Goal: Task Accomplishment & Management: Use online tool/utility

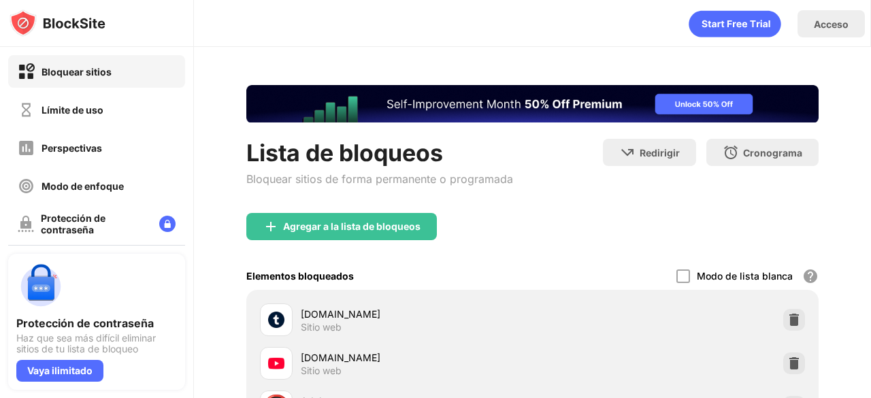
scroll to position [86, 0]
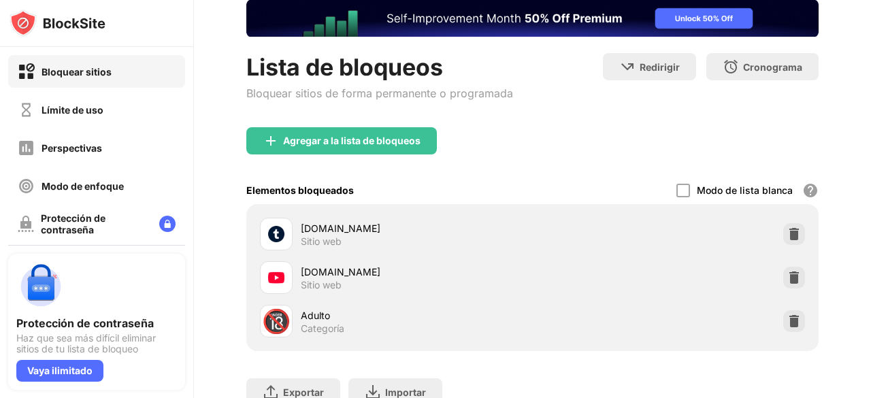
drag, startPoint x: 870, startPoint y: 86, endPoint x: 858, endPoint y: 141, distance: 55.8
click at [858, 141] on div "Acceso Lista de bloqueos Bloquear sitios de forma permanente o programada Redir…" at bounding box center [532, 199] width 677 height 398
click at [858, 141] on div "Lista de bloqueos Bloquear sitios de forma permanente o programada Redirigir El…" at bounding box center [532, 228] width 677 height 534
drag, startPoint x: 858, startPoint y: 141, endPoint x: 862, endPoint y: 243, distance: 102.2
click at [862, 243] on div "Acceso Lista de bloqueos Bloquear sitios de forma permanente o programada Redir…" at bounding box center [532, 199] width 677 height 398
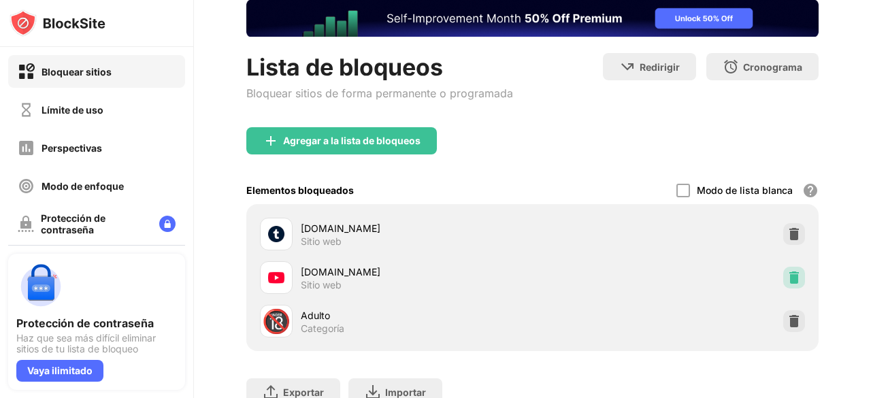
click at [787, 271] on img at bounding box center [794, 278] width 14 height 14
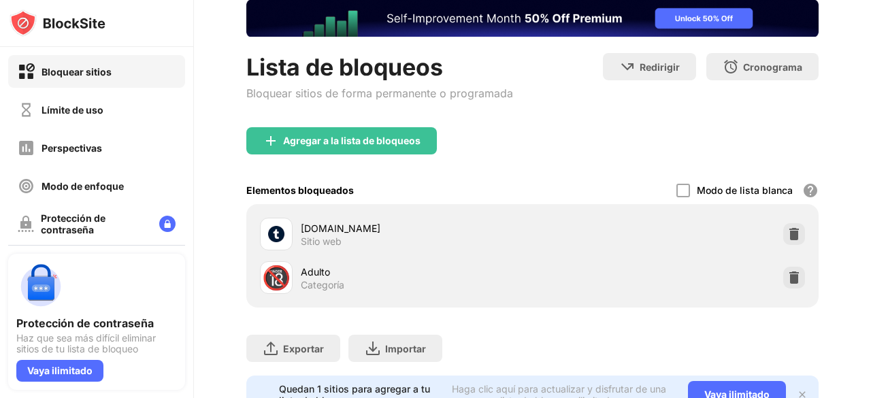
scroll to position [0, 0]
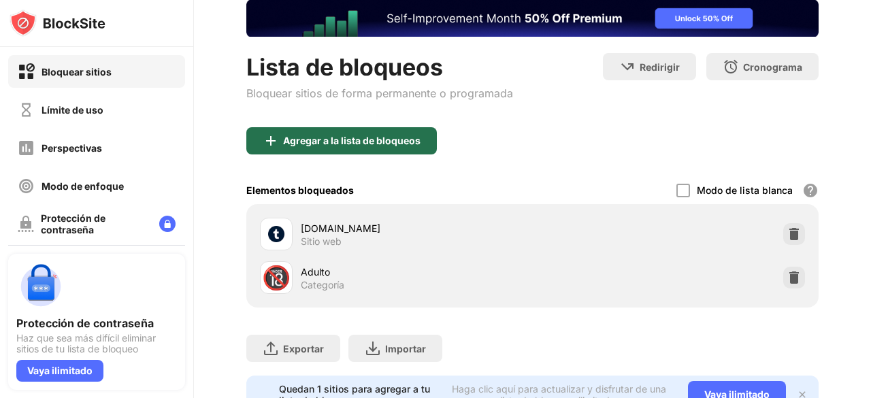
click at [286, 144] on font "Agregar a la lista de bloqueos" at bounding box center [351, 141] width 137 height 12
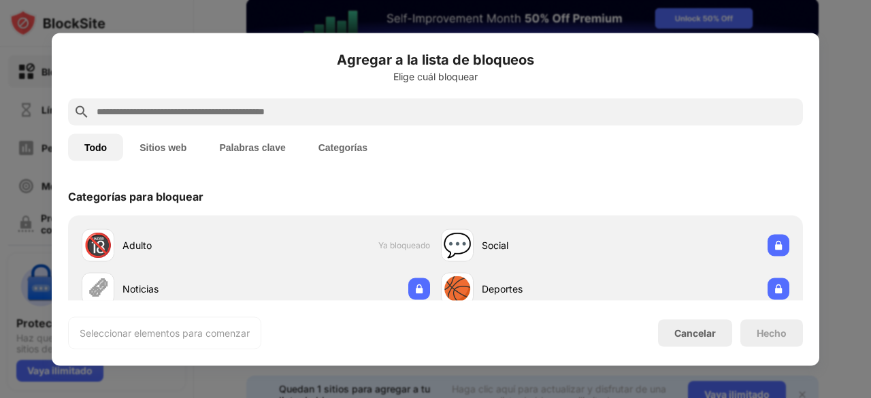
click at [169, 148] on font "Sitios web" at bounding box center [163, 147] width 47 height 11
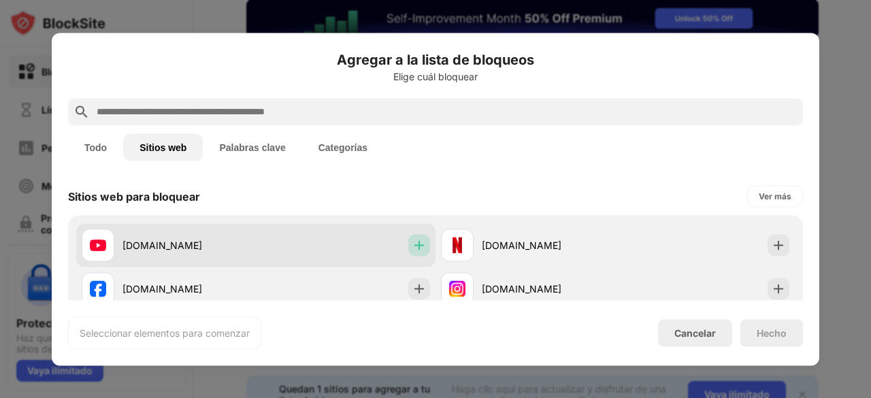
click at [419, 248] on img at bounding box center [419, 245] width 14 height 14
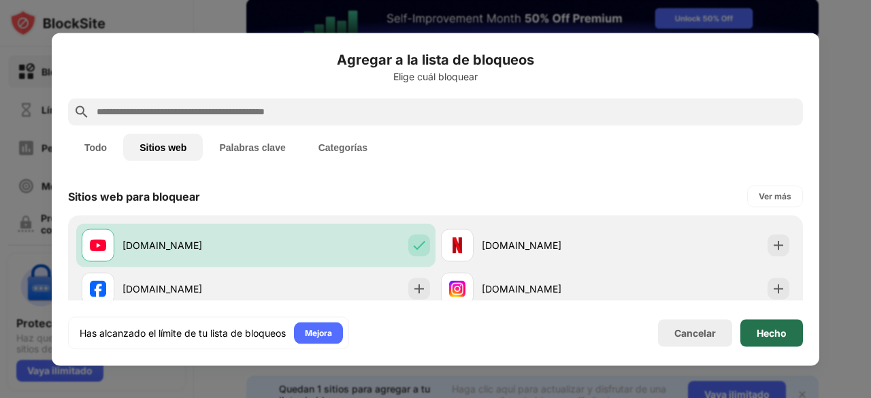
click at [757, 333] on font "Hecho" at bounding box center [772, 333] width 30 height 12
